Goal: Information Seeking & Learning: Learn about a topic

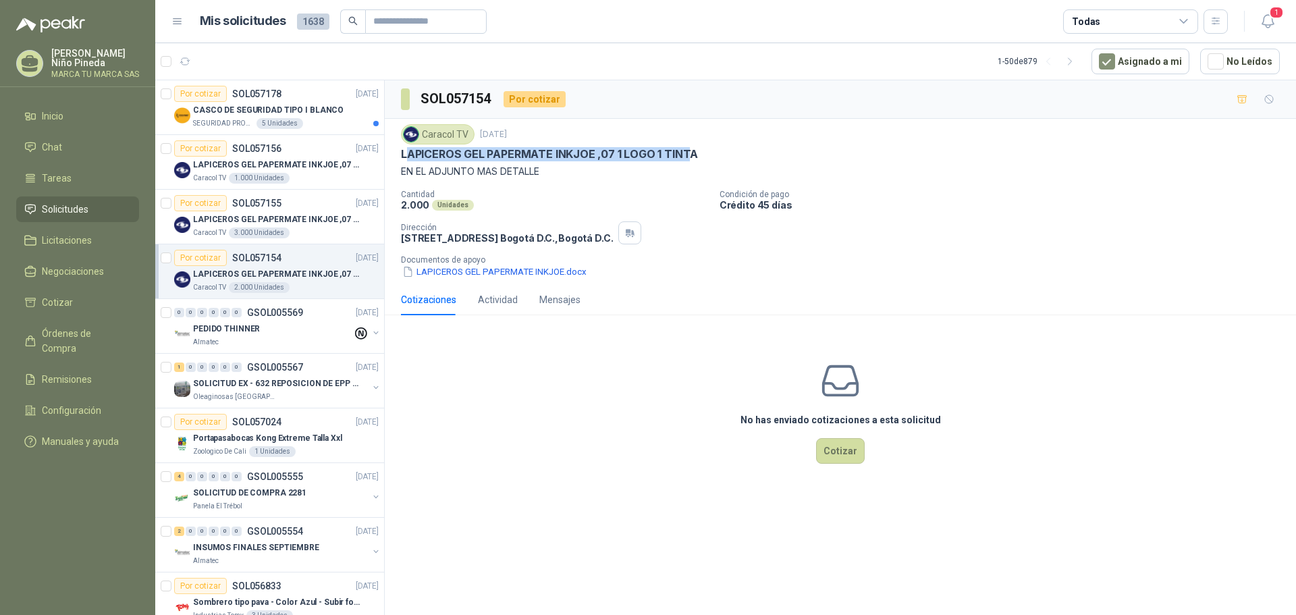
drag, startPoint x: 404, startPoint y: 156, endPoint x: 685, endPoint y: 157, distance: 280.9
click at [685, 157] on p "LAPICEROS GEL PAPERMATE INKJOE ,07 1 LOGO 1 TINTA" at bounding box center [549, 154] width 297 height 14
click at [469, 152] on p "LAPICEROS GEL PAPERMATE INKJOE ,07 1 LOGO 1 TINTA" at bounding box center [549, 154] width 297 height 14
drag, startPoint x: 398, startPoint y: 154, endPoint x: 695, endPoint y: 156, distance: 297.7
click at [695, 156] on div "Caracol TV [DATE] LAPICEROS GEL PAPERMATE INKJOE ,07 1 LOGO 1 TINTA EN EL ADJUN…" at bounding box center [840, 201] width 911 height 165
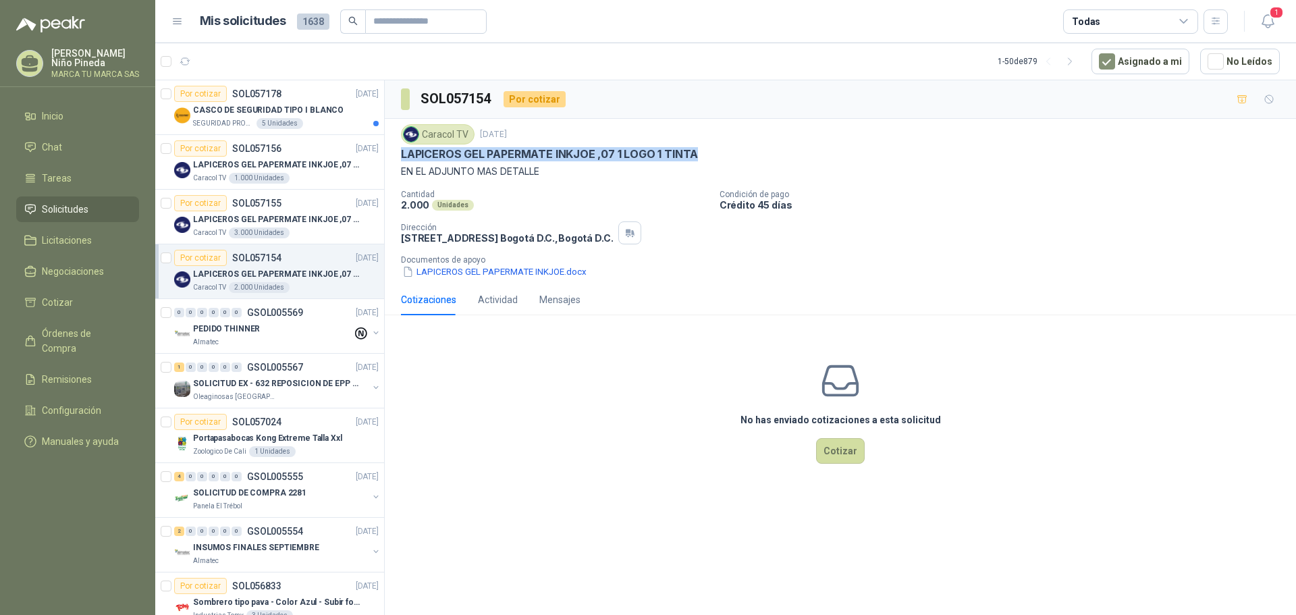
copy p "LAPICEROS GEL PAPERMATE INKJOE ,07 1 LOGO 1 TINTA"
click at [314, 115] on p "CASCO DE SEGURIDAD TIPO I BLANCO" at bounding box center [268, 110] width 151 height 13
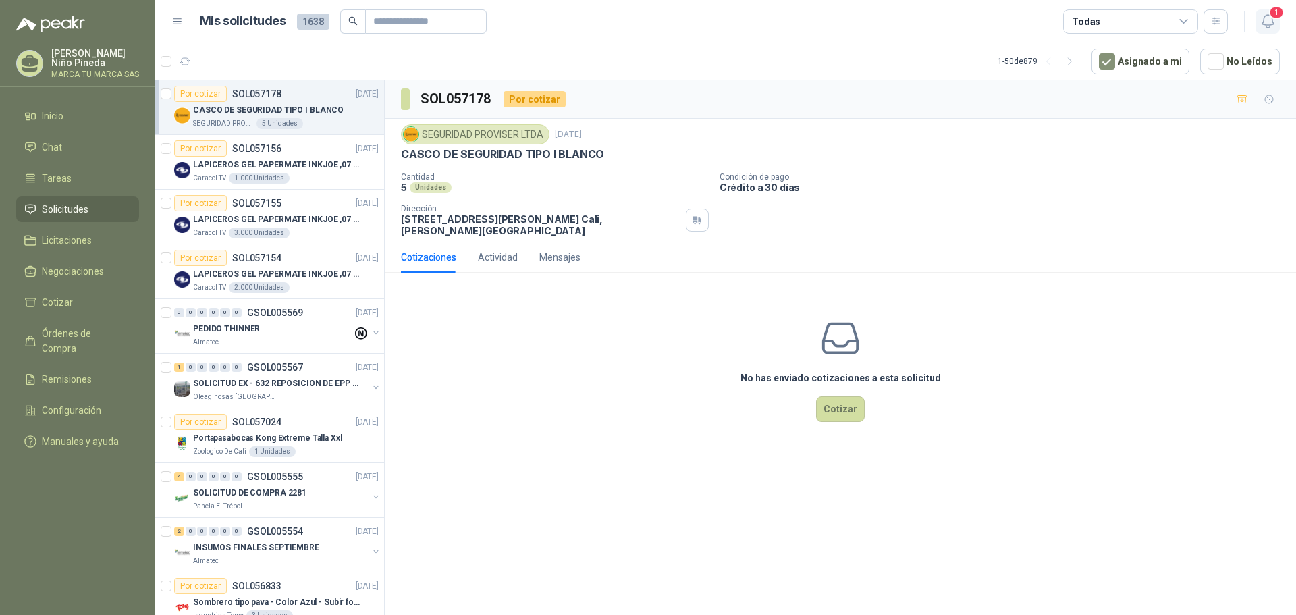
click at [1271, 25] on icon "button" at bounding box center [1267, 21] width 11 height 13
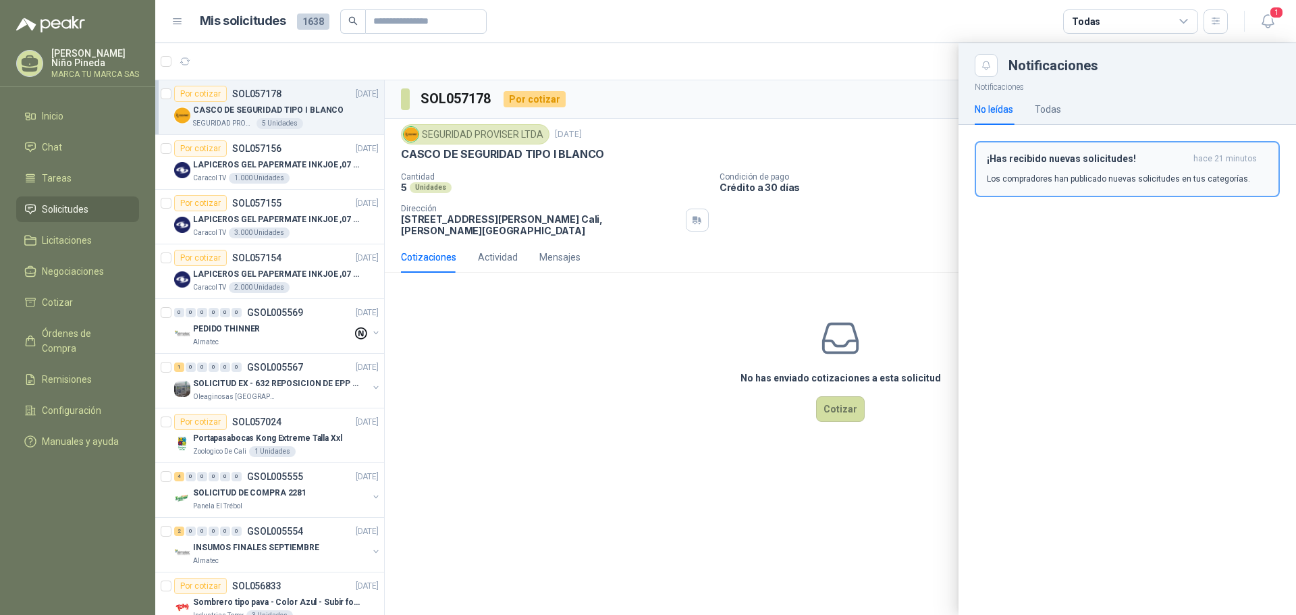
click at [1233, 180] on p "Los compradores han publicado nuevas solicitudes en tus categorías." at bounding box center [1118, 179] width 263 height 12
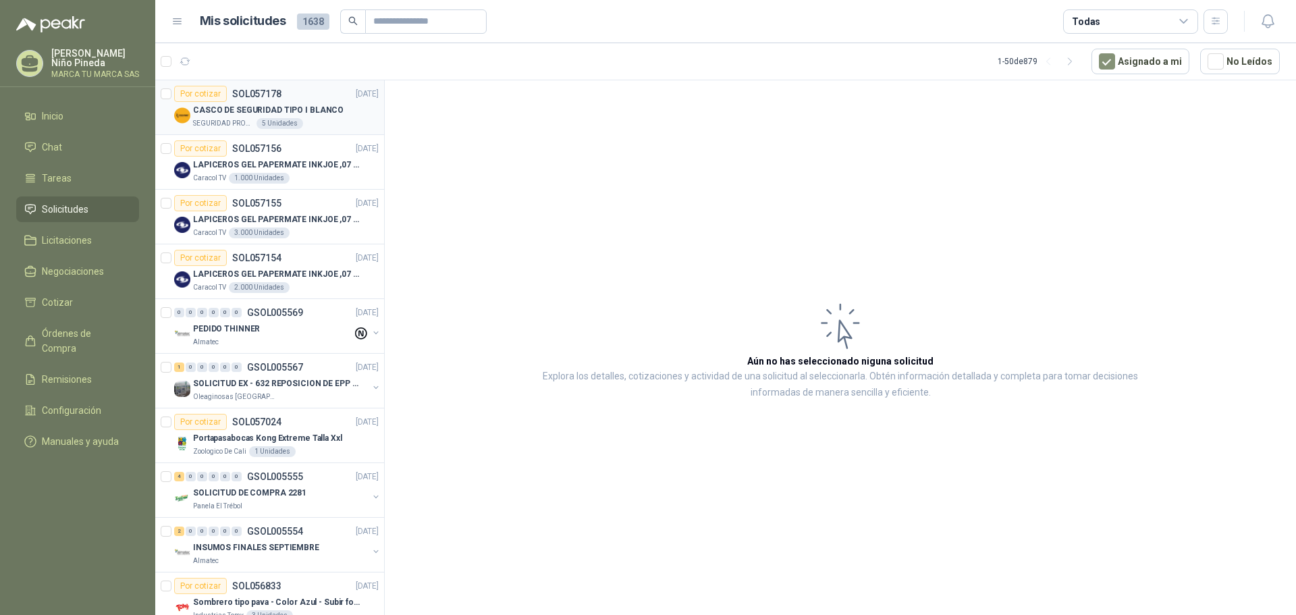
click at [265, 112] on p "CASCO DE SEGURIDAD TIPO I BLANCO" at bounding box center [268, 110] width 151 height 13
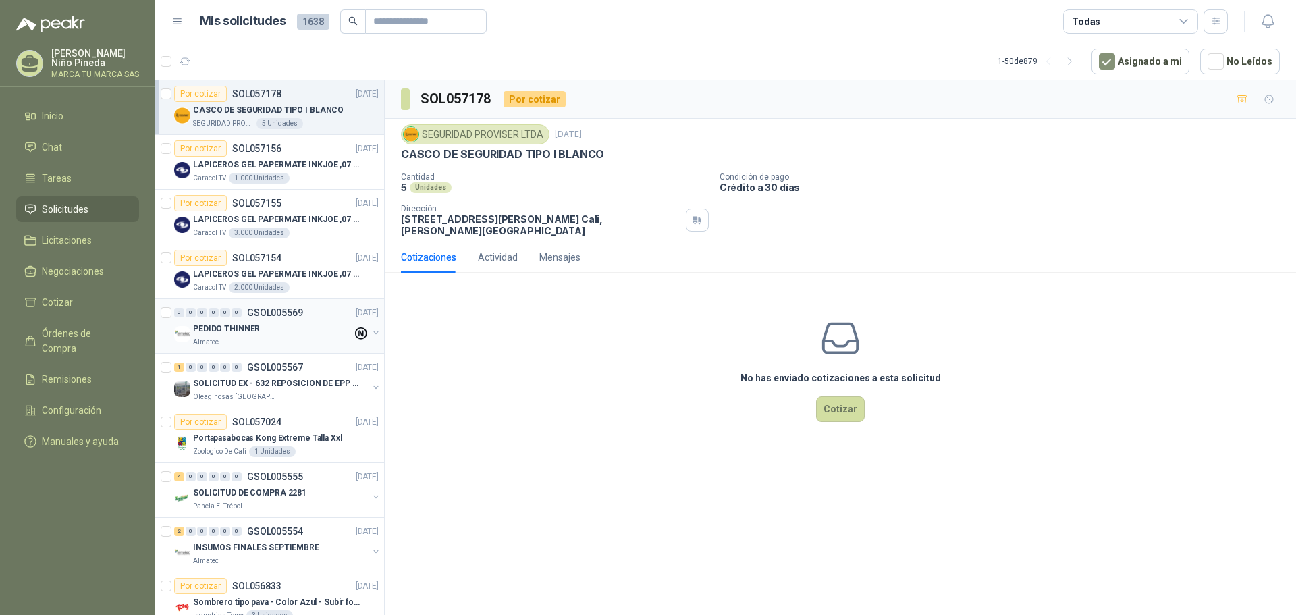
click at [248, 350] on div "0 0 0 0 0 0 GSOL005569 [DATE] PEDIDO THINNER Almatec" at bounding box center [269, 326] width 229 height 55
